Goal: Find contact information: Find contact information

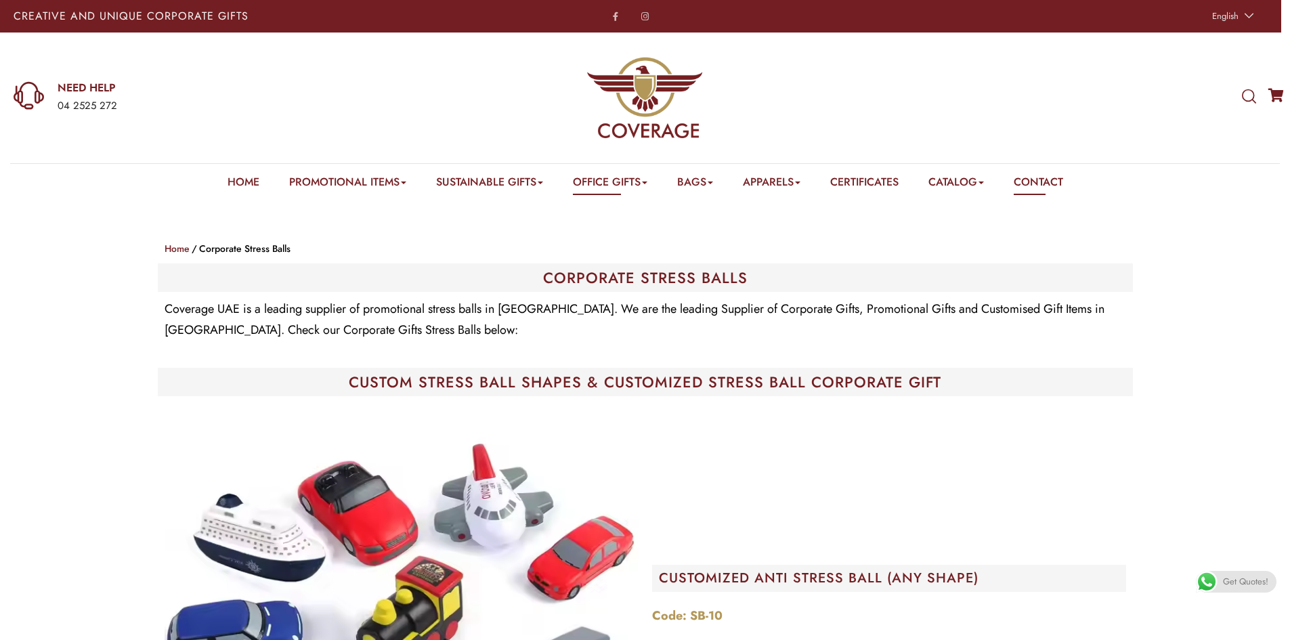
click at [1051, 177] on link "Contact" at bounding box center [1038, 184] width 49 height 21
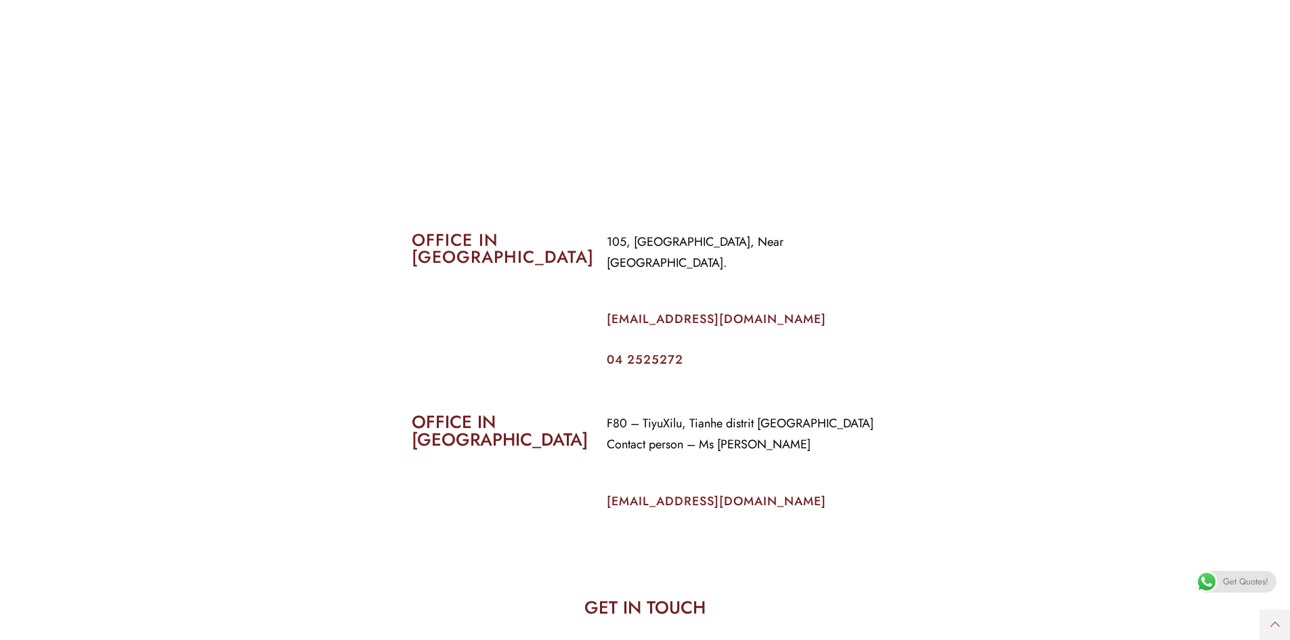
scroll to position [474, 0]
drag, startPoint x: 756, startPoint y: 298, endPoint x: 951, endPoint y: 314, distance: 195.7
click at [607, 307] on p "info@coverageuae.com" at bounding box center [743, 317] width 272 height 21
copy link "info@coverageuae.com"
drag, startPoint x: 902, startPoint y: 423, endPoint x: 701, endPoint y: 507, distance: 218.0
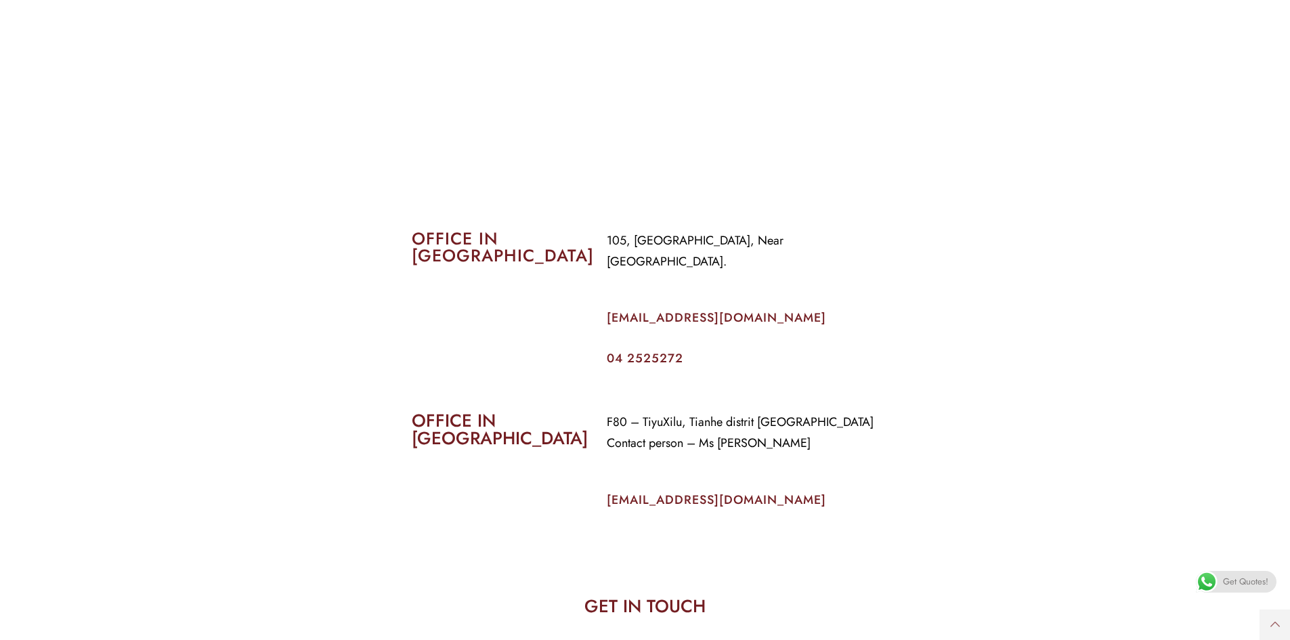
click at [902, 423] on section "OFFICE IN CHINA F80 – TiyuXilu, Tianhe distrit Guangzhou Contact person – Ms Pr…" at bounding box center [645, 456] width 1290 height 165
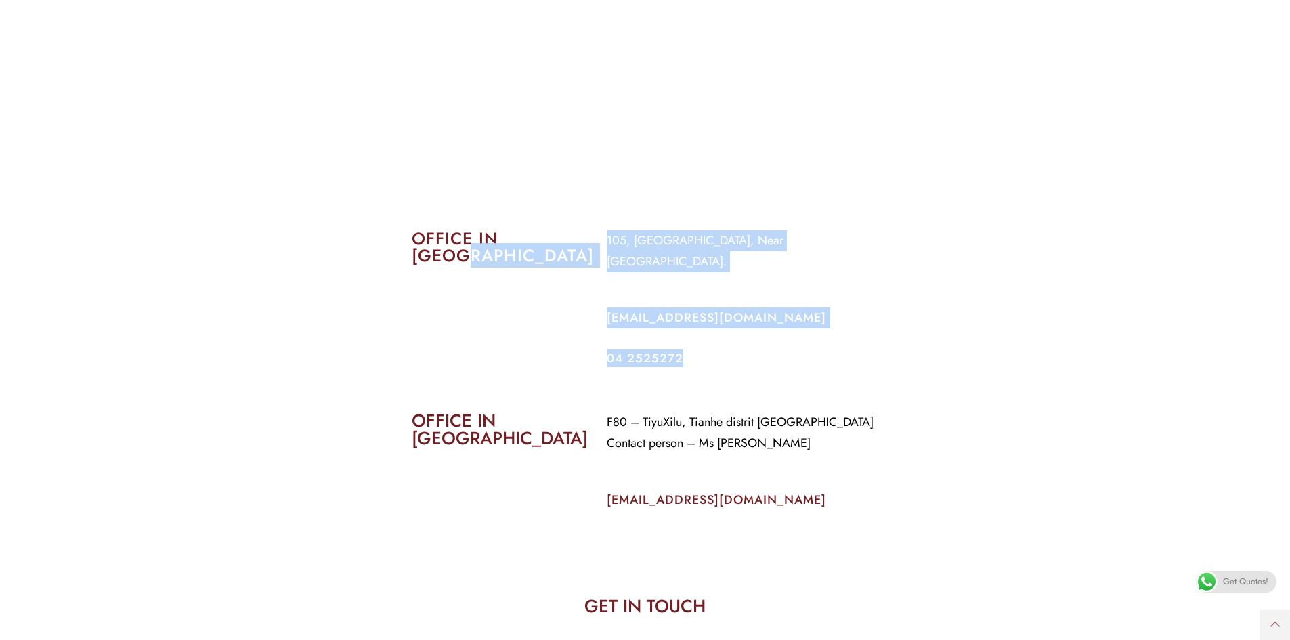
drag, startPoint x: 695, startPoint y: 335, endPoint x: 584, endPoint y: 337, distance: 111.8
click at [579, 335] on div "OFFICE IN DUBAI 105, Al Faraidooni Building, Near Al Jadeed Bakery. info@covera…" at bounding box center [646, 297] width 488 height 155
click at [859, 352] on h2 "04 2525272" at bounding box center [743, 358] width 272 height 12
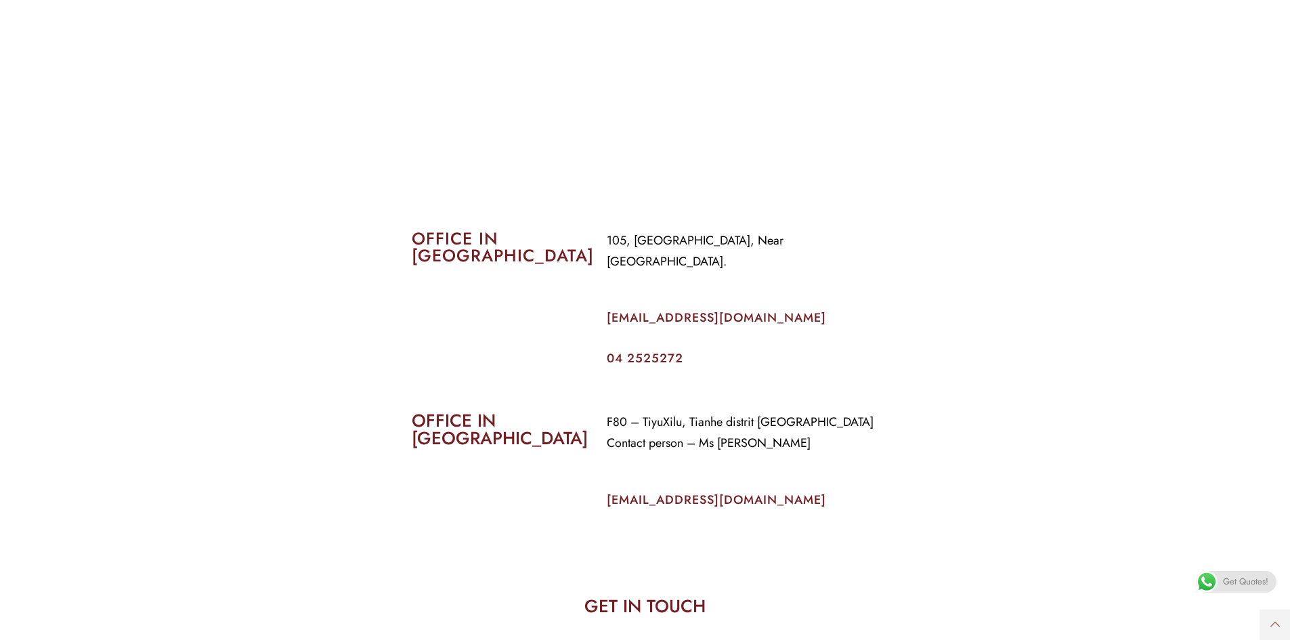
drag, startPoint x: 861, startPoint y: 242, endPoint x: 745, endPoint y: 267, distance: 119.3
click at [599, 243] on section "OFFICE IN DUBAI 105, Al Faraidooni Building, Near Al Jadeed Bakery. info@covera…" at bounding box center [645, 284] width 1290 height 182
copy p "105, Al Faraidooni Building, Near Al Jadeed Bakery."
click at [870, 374] on section "OFFICE IN CHINA F80 – TiyuXilu, Tianhe distrit Guangzhou Contact person – Ms Pr…" at bounding box center [645, 456] width 1290 height 165
drag, startPoint x: 691, startPoint y: 333, endPoint x: 604, endPoint y: 333, distance: 86.7
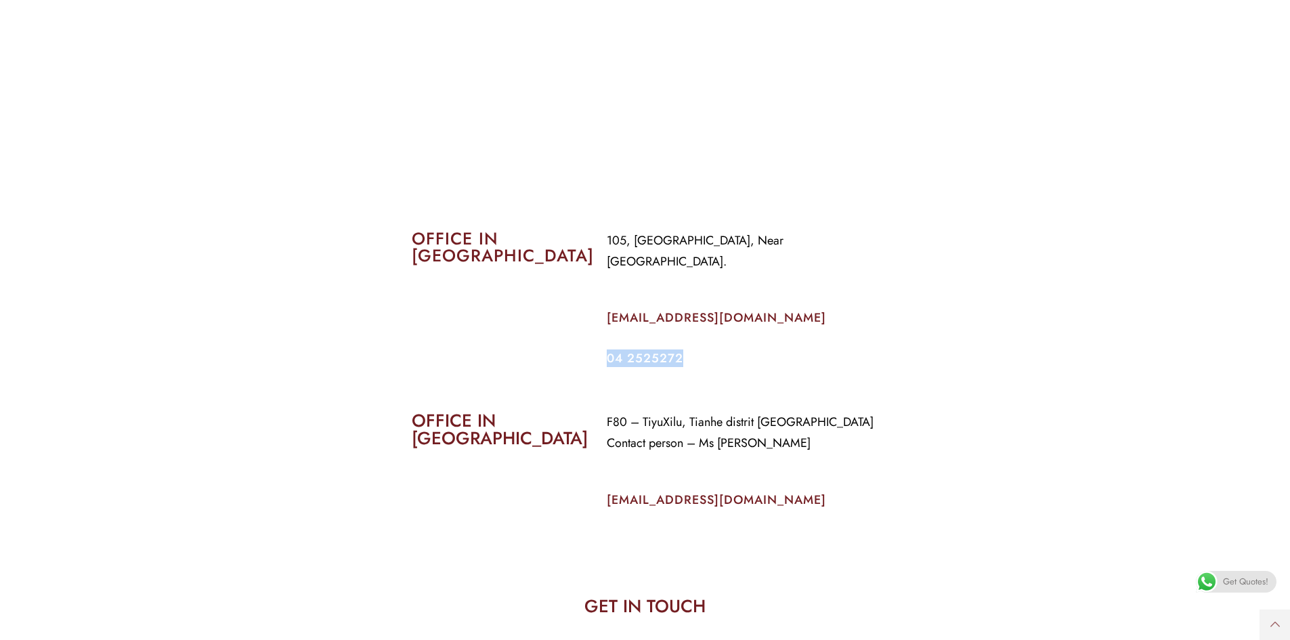
click at [603, 333] on div "105, Al Faraidooni Building, Near Al Jadeed Bakery. info@coverageuae.com 04 252…" at bounding box center [743, 297] width 293 height 155
copy link "04 2525272"
click at [928, 492] on section "OFFICE IN CHINA F80 – TiyuXilu, Tianhe distrit Guangzhou Contact person – Ms Pr…" at bounding box center [645, 456] width 1290 height 165
drag, startPoint x: 847, startPoint y: 400, endPoint x: 598, endPoint y: 402, distance: 248.5
click at [598, 402] on div "F80 – TiyuXilu, Tianhe distrit Guangzhou Contact person – Ms Priti info@coverag…" at bounding box center [743, 471] width 293 height 138
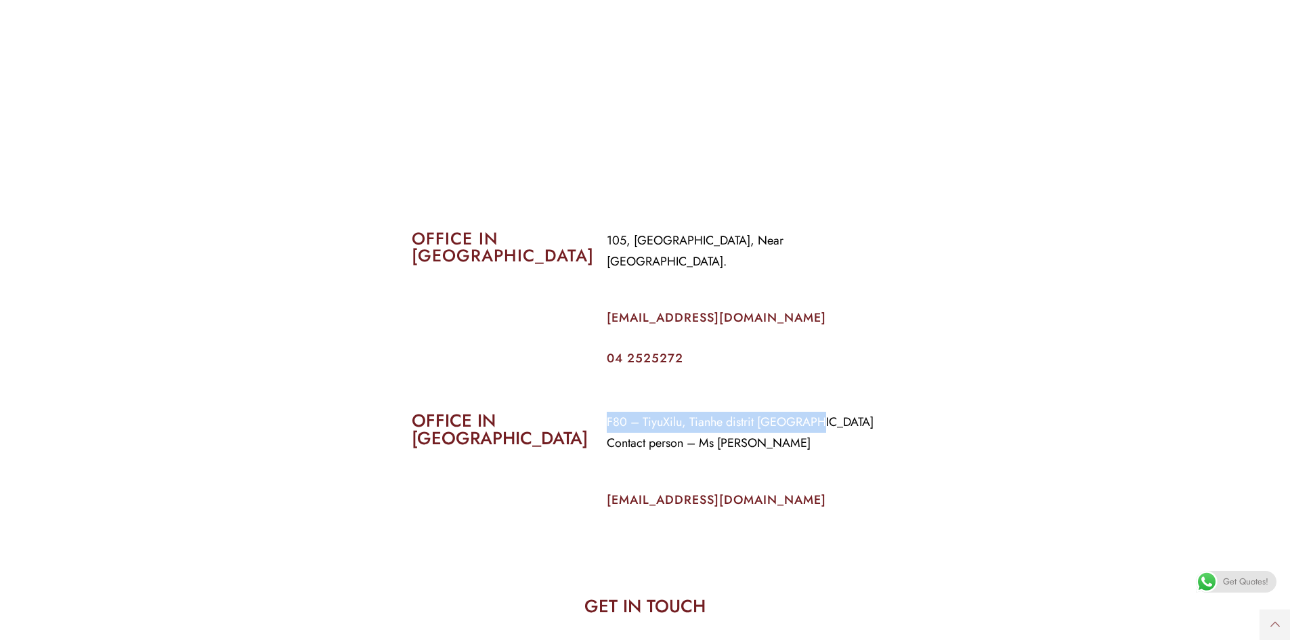
copy p "F80 – TiyuXilu, Tianhe distrit Guangzhou"
drag, startPoint x: 784, startPoint y: 453, endPoint x: 788, endPoint y: 438, distance: 15.3
click at [785, 453] on div "F80 – TiyuXilu, Tianhe distrit Guangzhou Contact person – Ms Priti info@coverag…" at bounding box center [743, 471] width 293 height 138
drag, startPoint x: 761, startPoint y: 425, endPoint x: 597, endPoint y: 423, distance: 164.6
click at [597, 423] on div "F80 – TiyuXilu, Tianhe distrit Guangzhou Contact person – Ms Priti info@coverag…" at bounding box center [743, 471] width 293 height 138
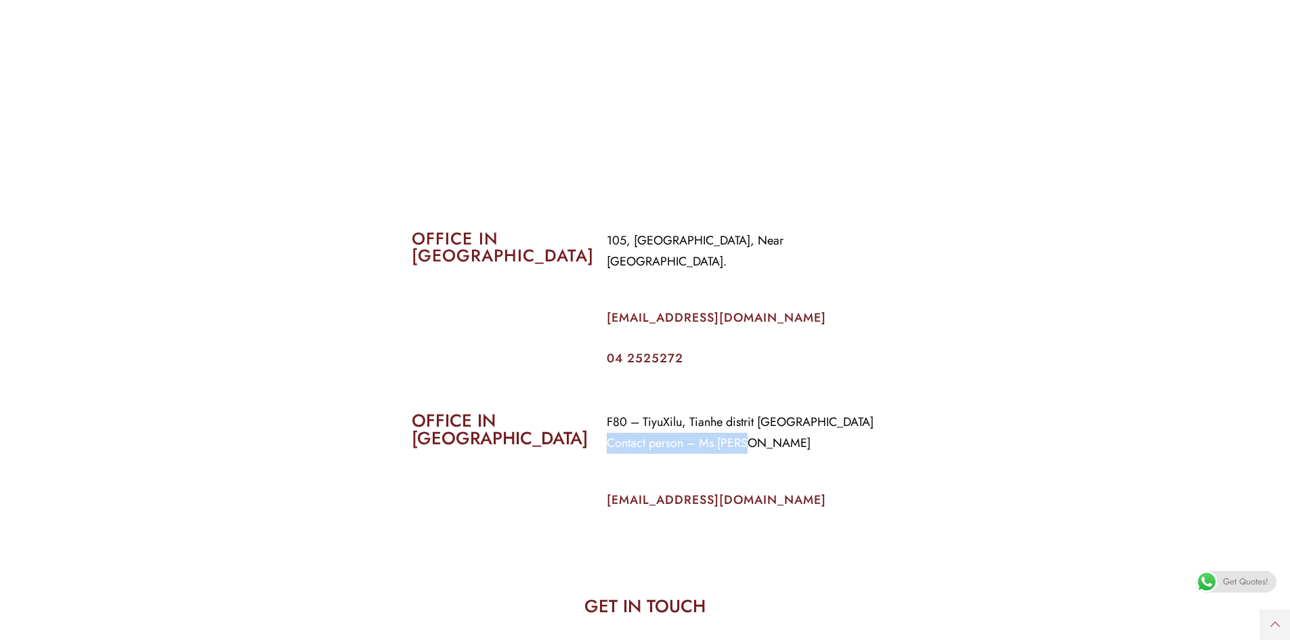
copy p "Contact person – Ms Priti"
drag, startPoint x: 775, startPoint y: 479, endPoint x: 737, endPoint y: 519, distance: 55.6
click at [609, 490] on p "info@coverageuae.com" at bounding box center [743, 500] width 272 height 21
copy link "info@coverageuae.com"
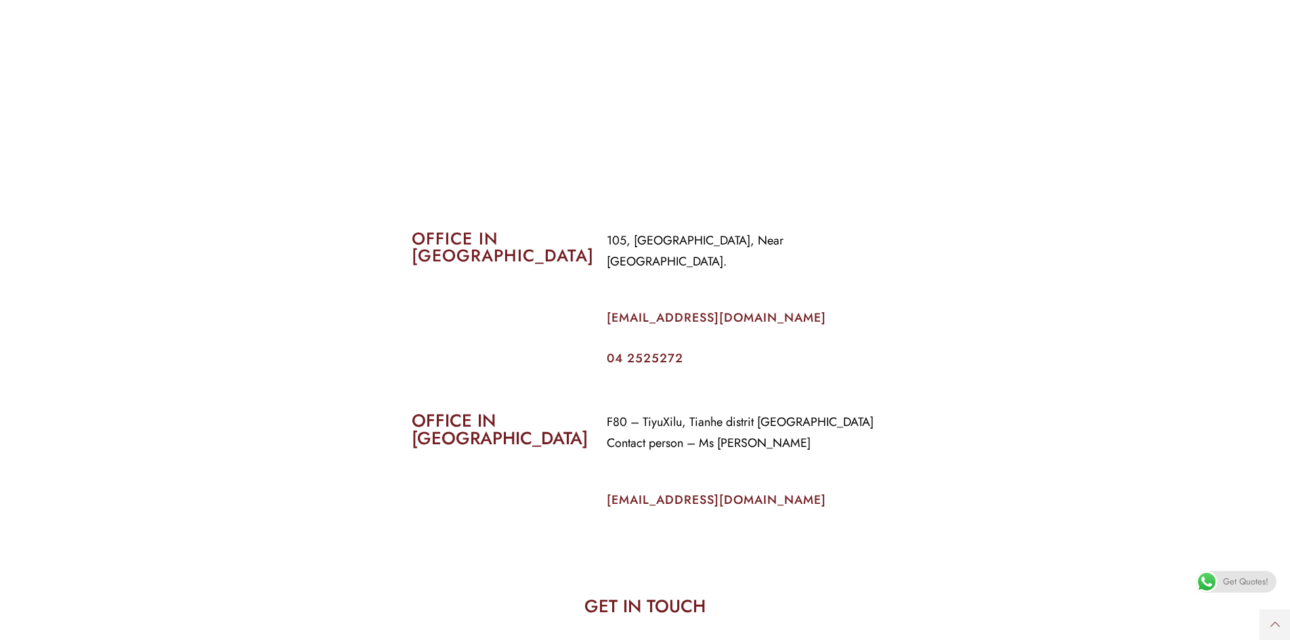
drag, startPoint x: 238, startPoint y: 582, endPoint x: 377, endPoint y: 514, distance: 154.8
drag, startPoint x: 565, startPoint y: 395, endPoint x: 399, endPoint y: 395, distance: 165.9
click at [399, 395] on section "OFFICE IN CHINA F80 – TiyuXilu, Tianhe distrit Guangzhou Contact person – Ms Pr…" at bounding box center [645, 456] width 1290 height 165
copy h2 "OFFICE IN CHINA"
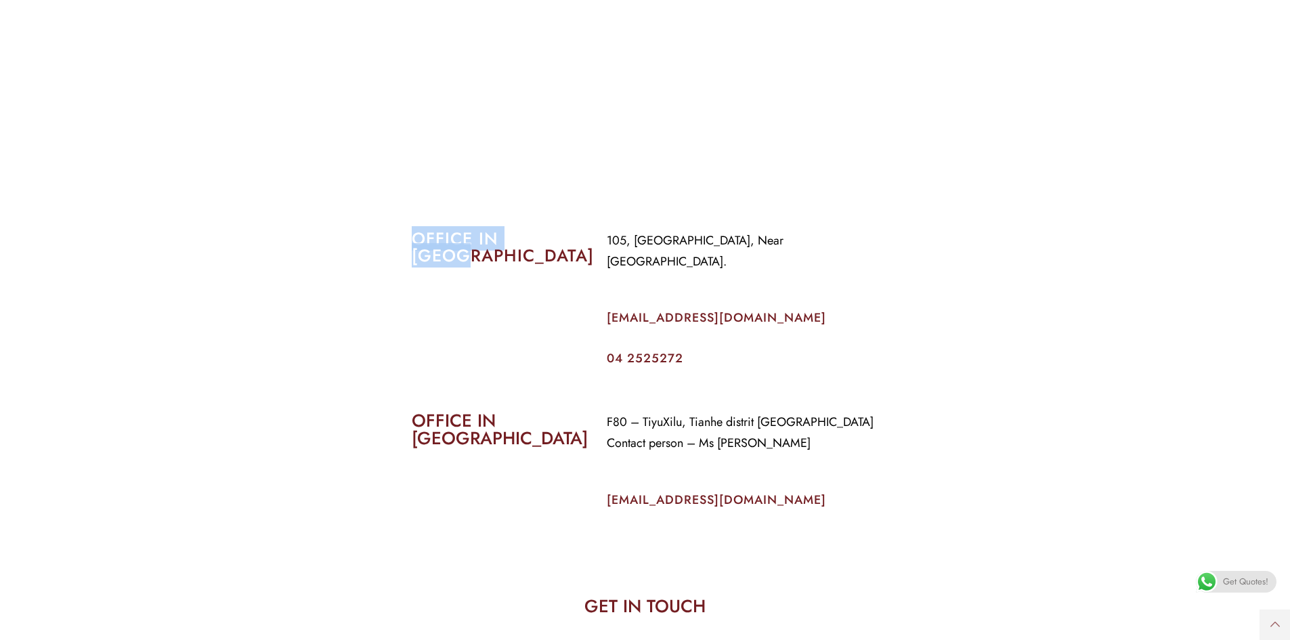
drag, startPoint x: 527, startPoint y: 237, endPoint x: 393, endPoint y: 237, distance: 133.4
click at [393, 237] on section "OFFICE IN DUBAI 105, Al Faraidooni Building, Near Al Jadeed Bakery. info@covera…" at bounding box center [645, 284] width 1290 height 182
copy h2 "OFFICE IN DUBAI"
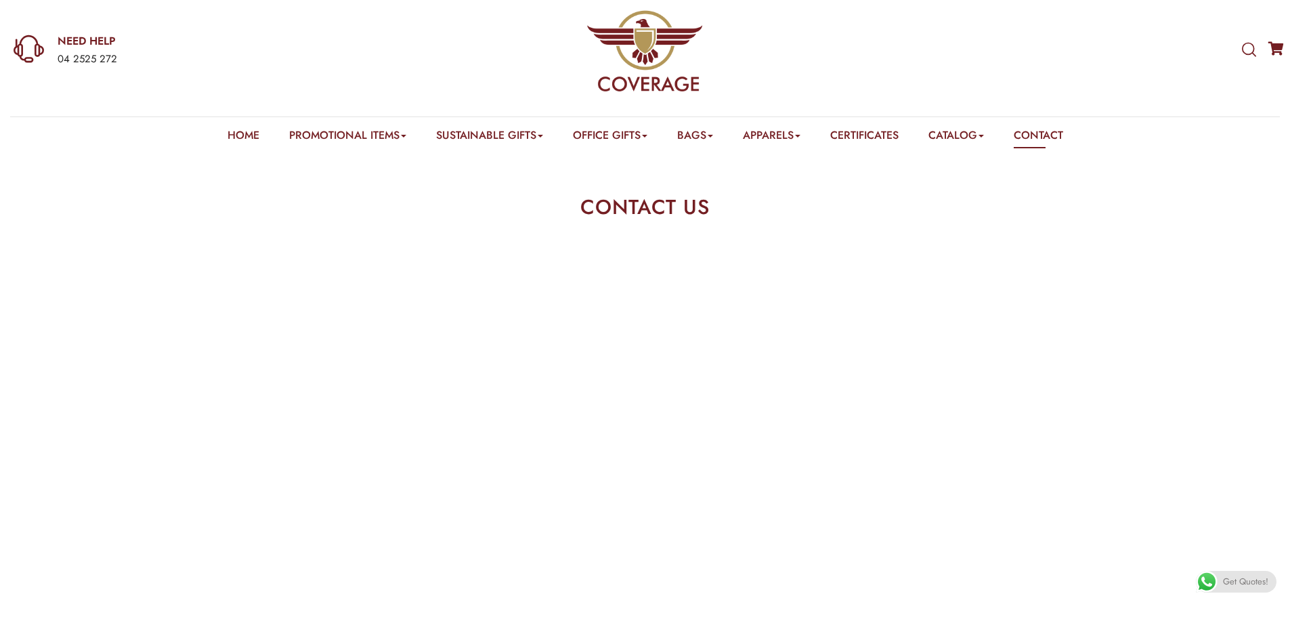
scroll to position [0, 0]
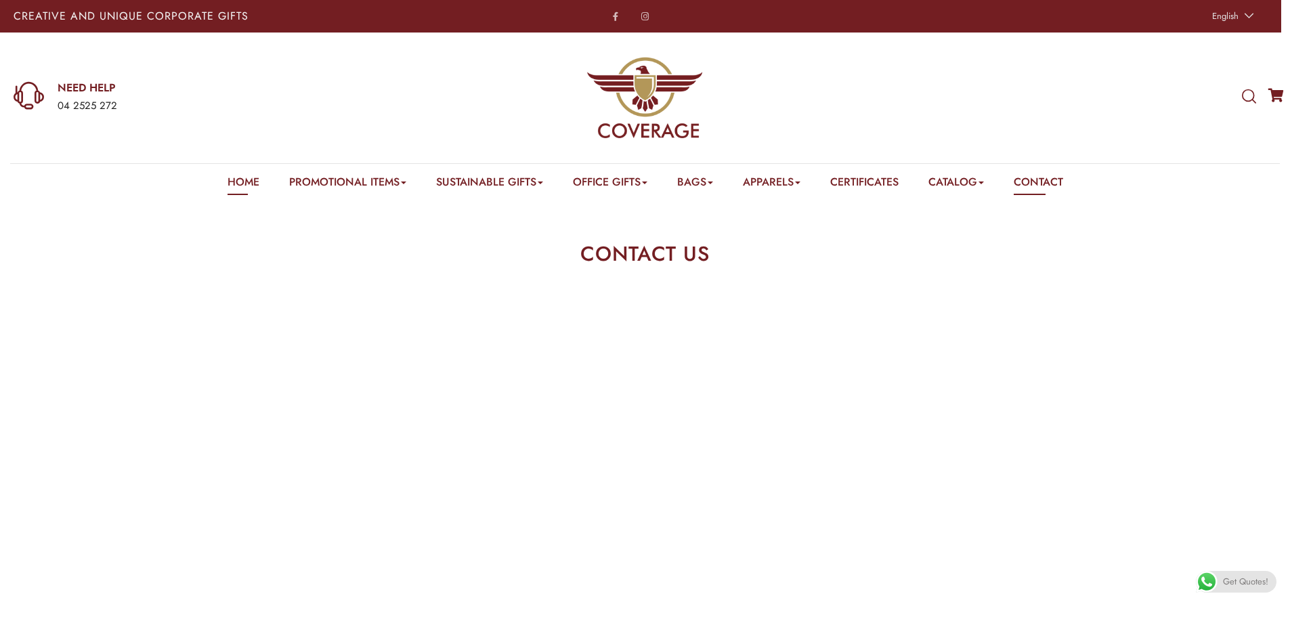
click at [228, 180] on link "Home" at bounding box center [244, 184] width 32 height 21
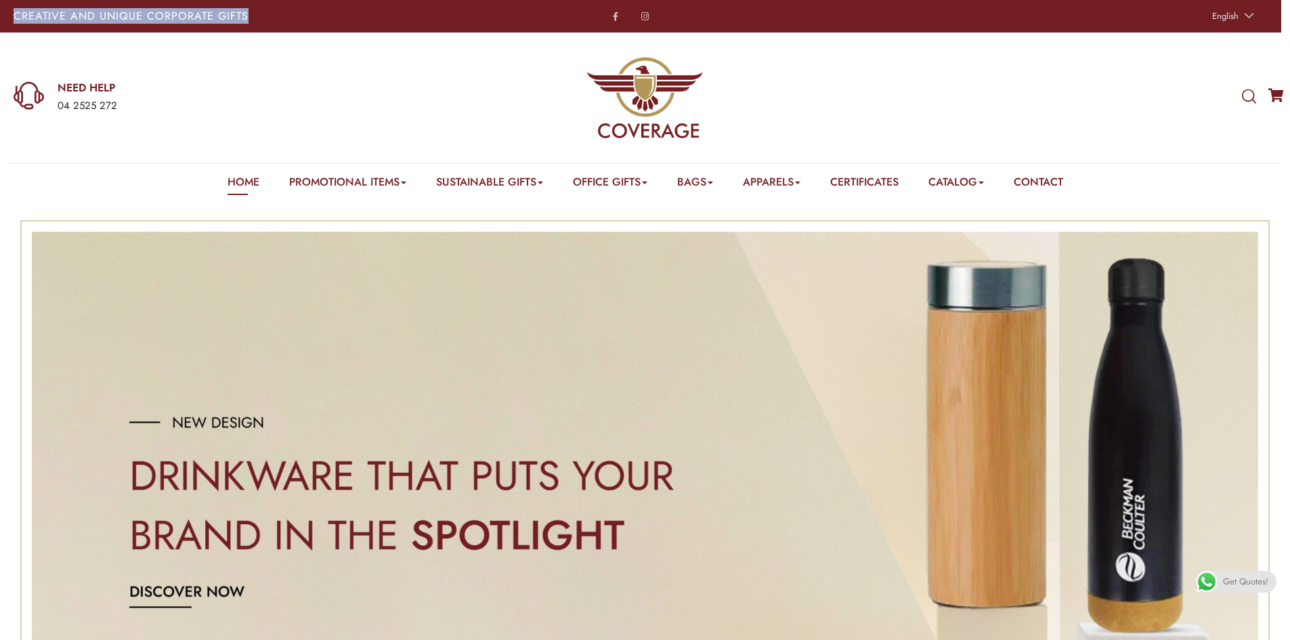
drag, startPoint x: 265, startPoint y: 8, endPoint x: -8, endPoint y: 18, distance: 273.8
copy p "Creative and Unique Corporate Gifts"
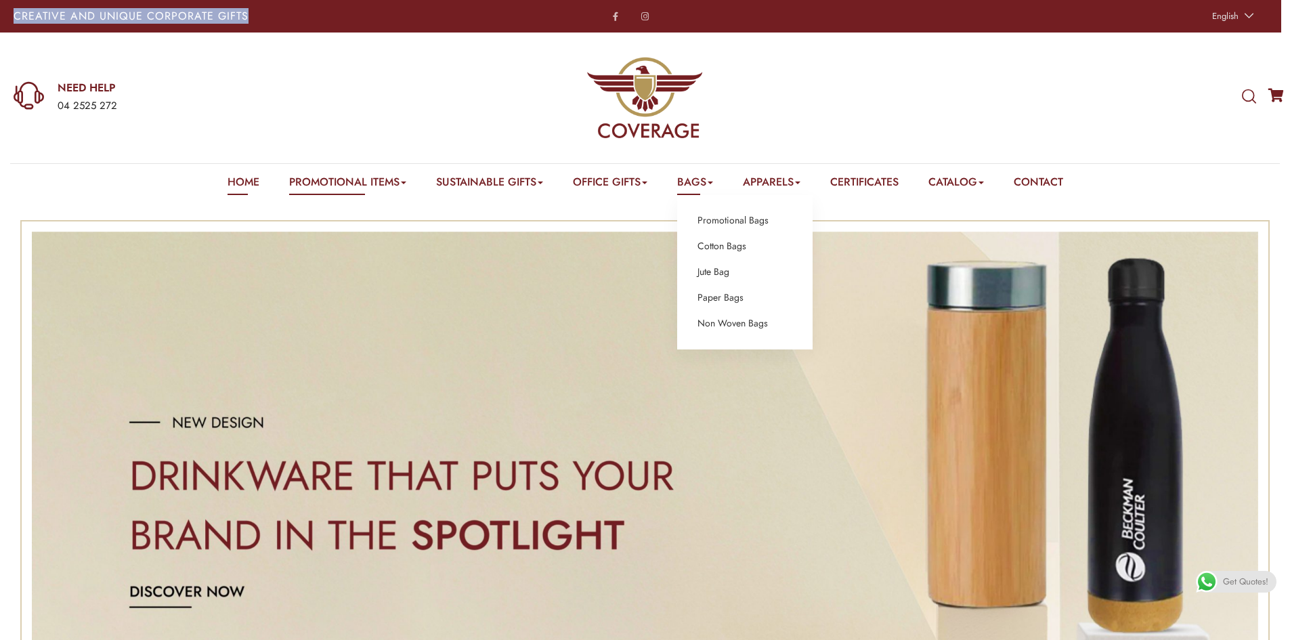
drag, startPoint x: 344, startPoint y: 184, endPoint x: 706, endPoint y: 179, distance: 361.7
click at [343, 184] on link "Promotional Items" at bounding box center [347, 184] width 117 height 21
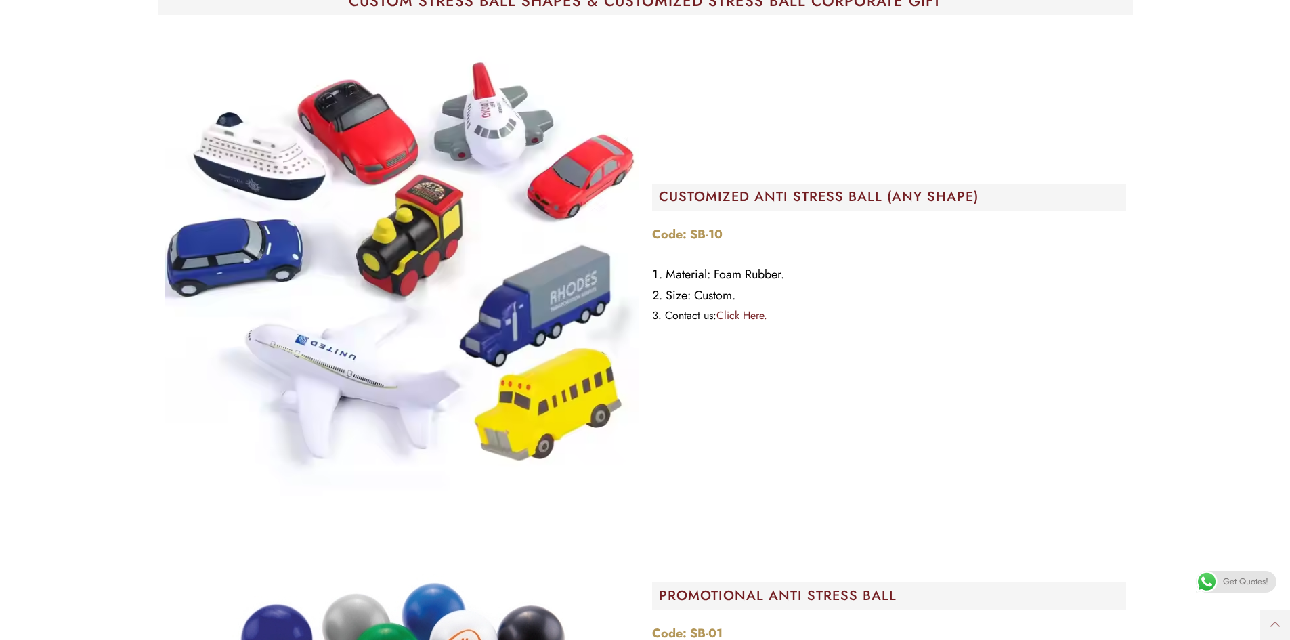
scroll to position [406, 0]
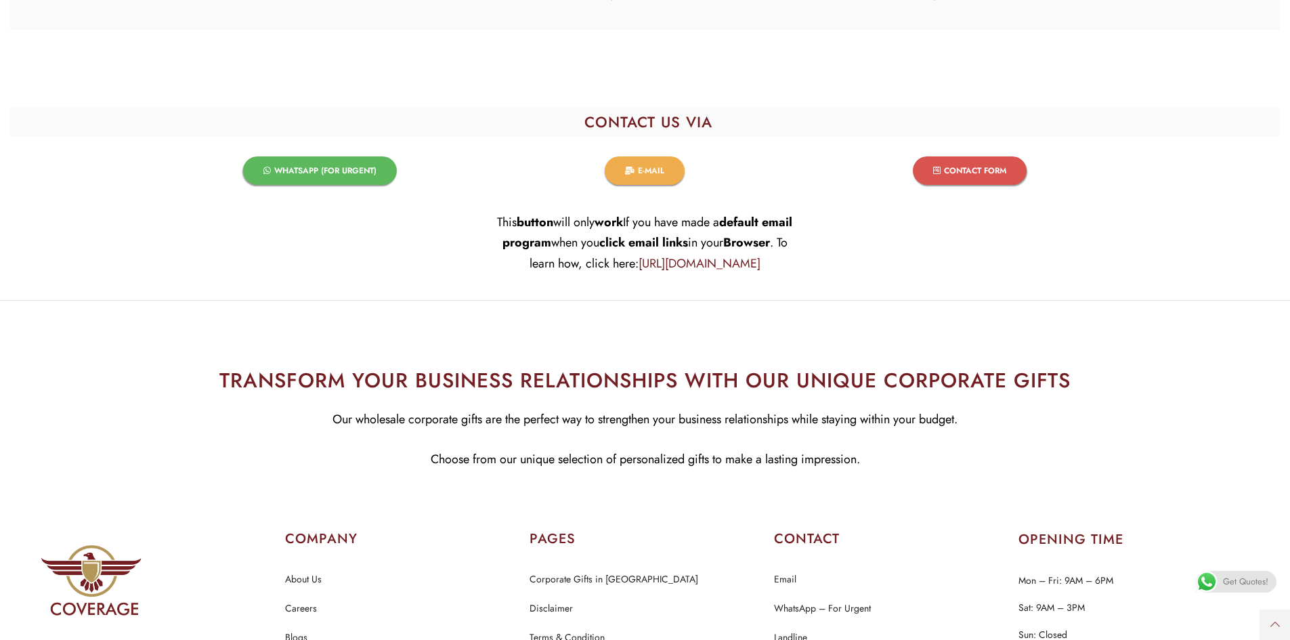
scroll to position [2841, 0]
